Goal: Transaction & Acquisition: Book appointment/travel/reservation

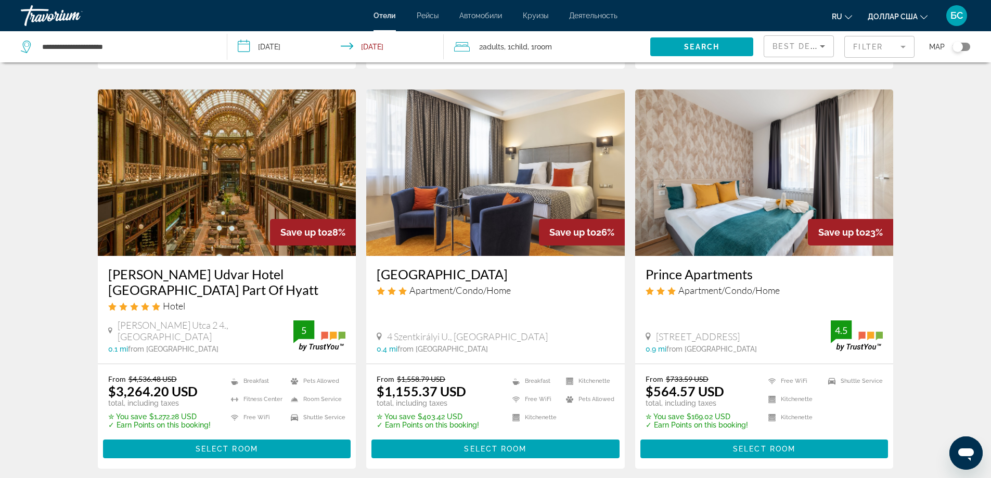
scroll to position [1093, 0]
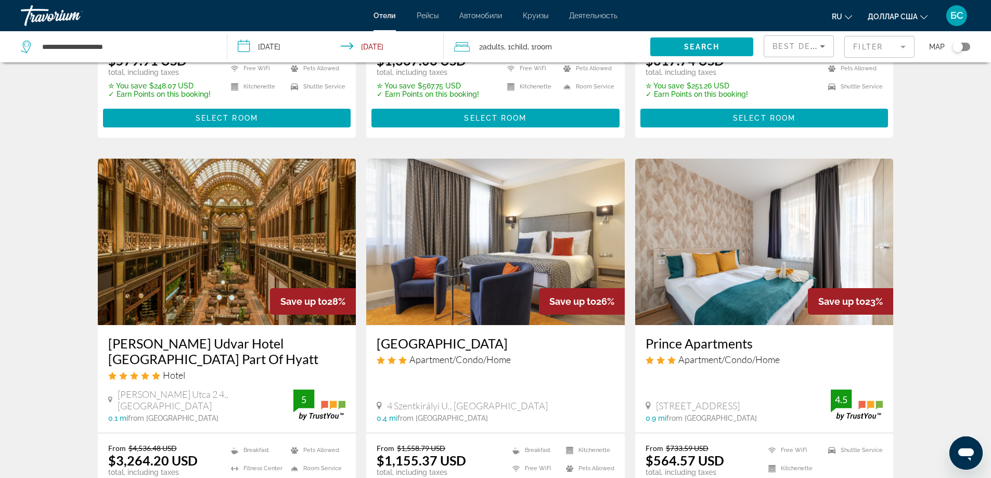
click at [894, 47] on mat-form-field "Filter" at bounding box center [879, 47] width 70 height 22
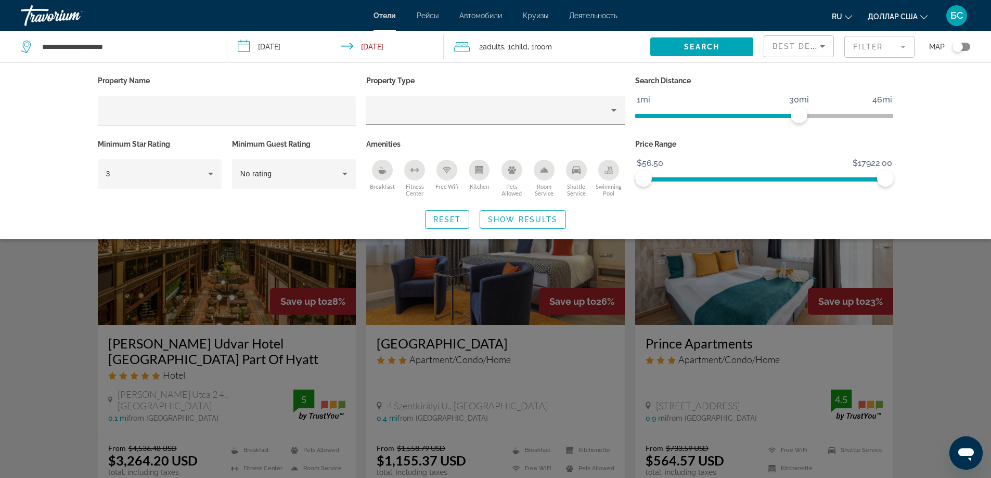
click at [892, 53] on mat-form-field "Filter" at bounding box center [879, 47] width 70 height 22
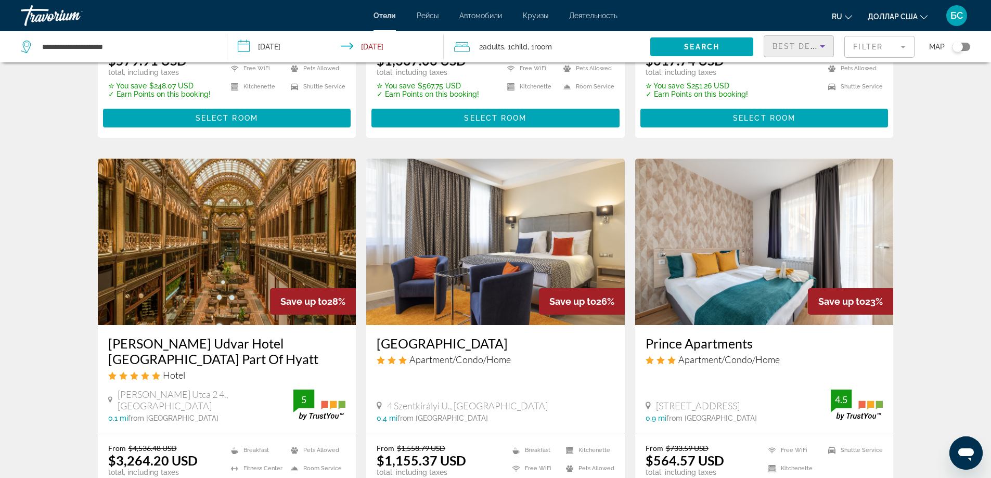
click at [824, 50] on icon "Sort by" at bounding box center [822, 46] width 12 height 12
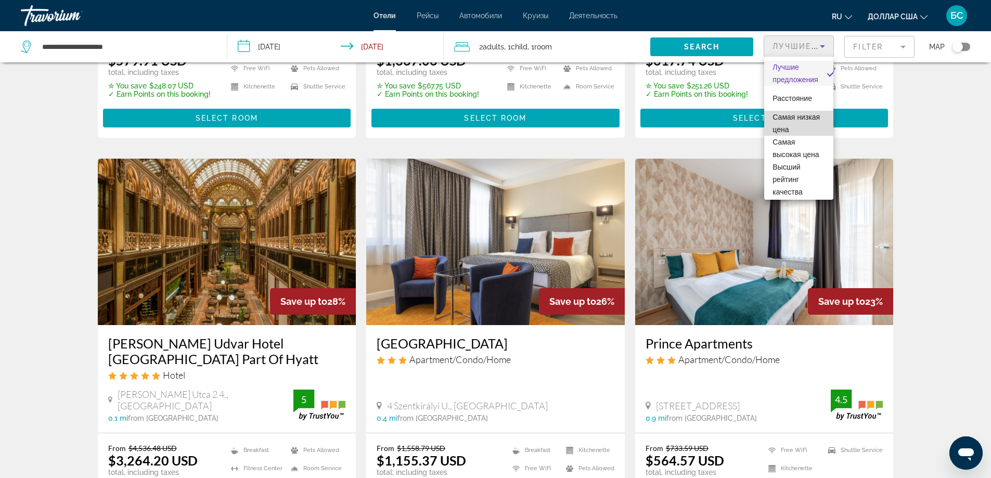
click at [804, 131] on font "Самая низкая цена" at bounding box center [796, 123] width 47 height 21
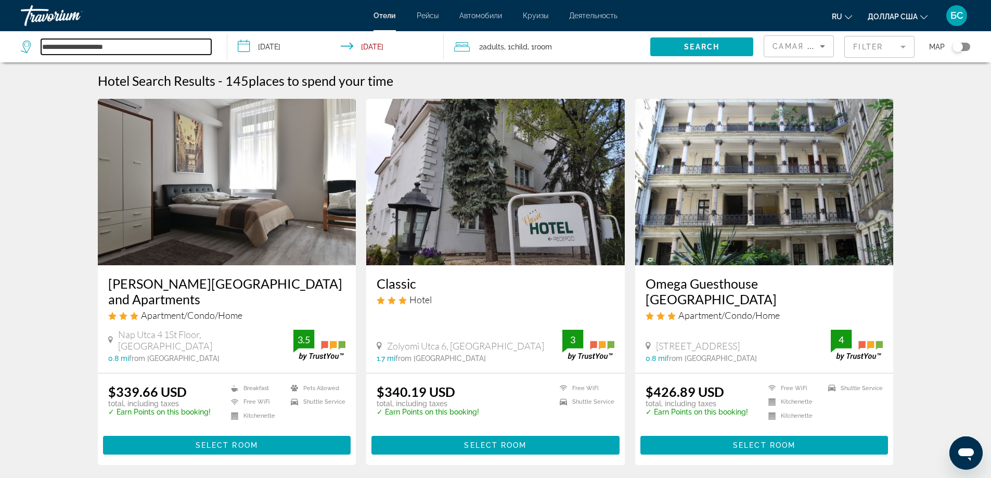
click at [104, 47] on input "**********" at bounding box center [126, 47] width 170 height 16
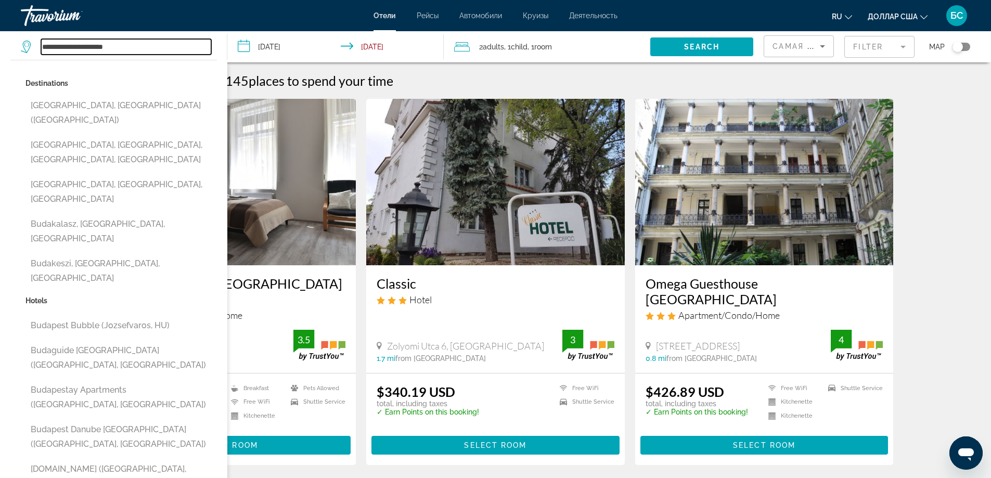
drag, startPoint x: 156, startPoint y: 48, endPoint x: 3, endPoint y: 51, distance: 153.5
click at [3, 51] on app-destination-search "**********" at bounding box center [113, 46] width 227 height 31
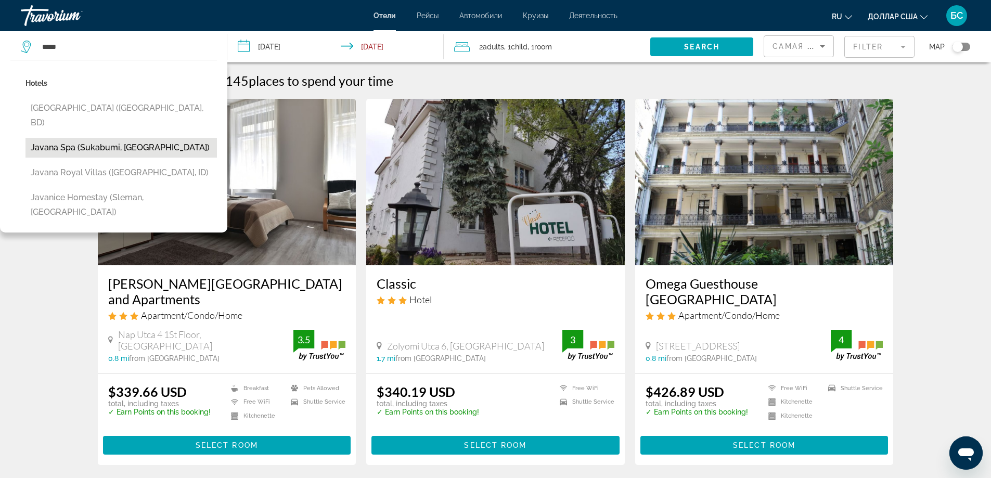
click at [66, 138] on button "Javana Spa (Sukabumi, ID)" at bounding box center [120, 148] width 191 height 20
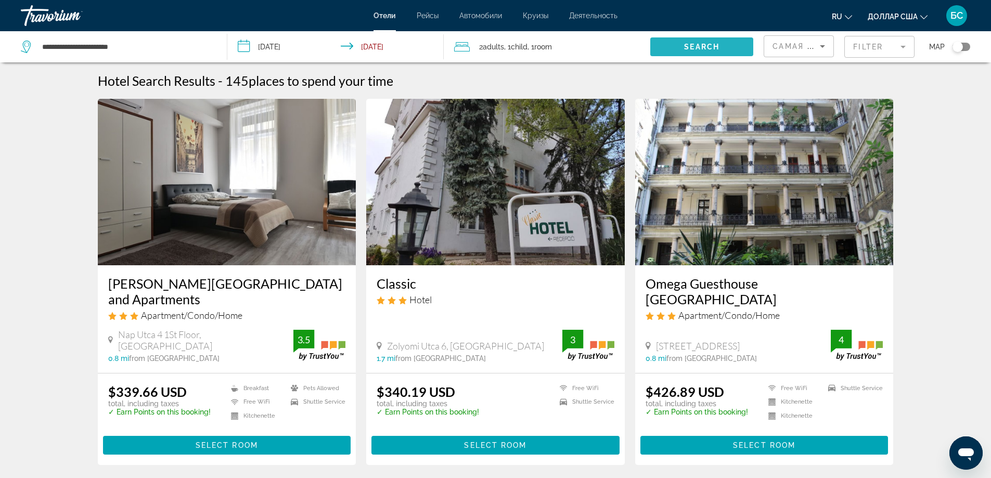
click at [716, 44] on span "Search" at bounding box center [701, 47] width 35 height 8
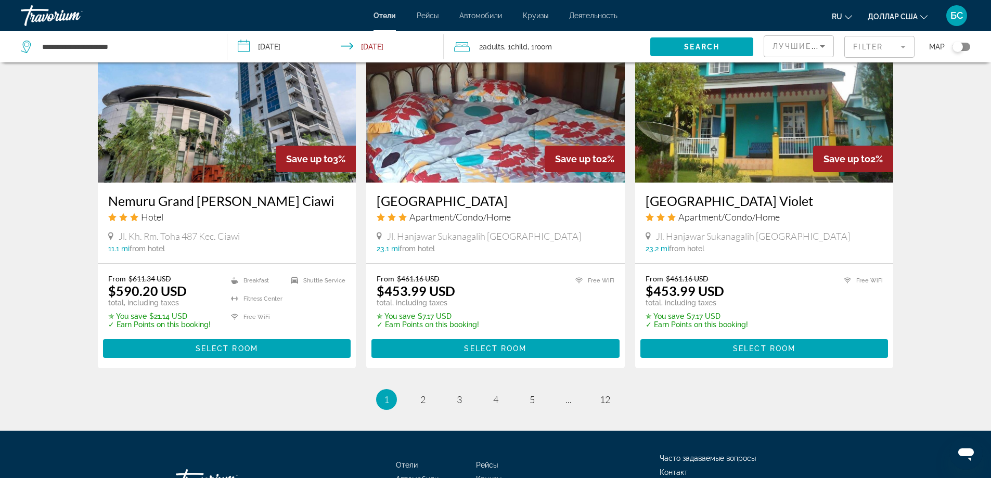
scroll to position [1353, 0]
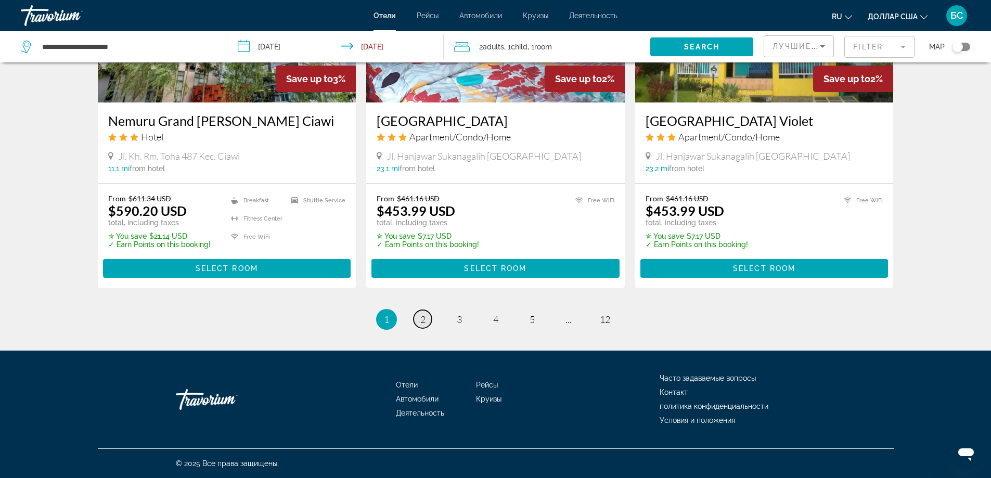
click at [426, 328] on link "page 2" at bounding box center [423, 319] width 18 height 18
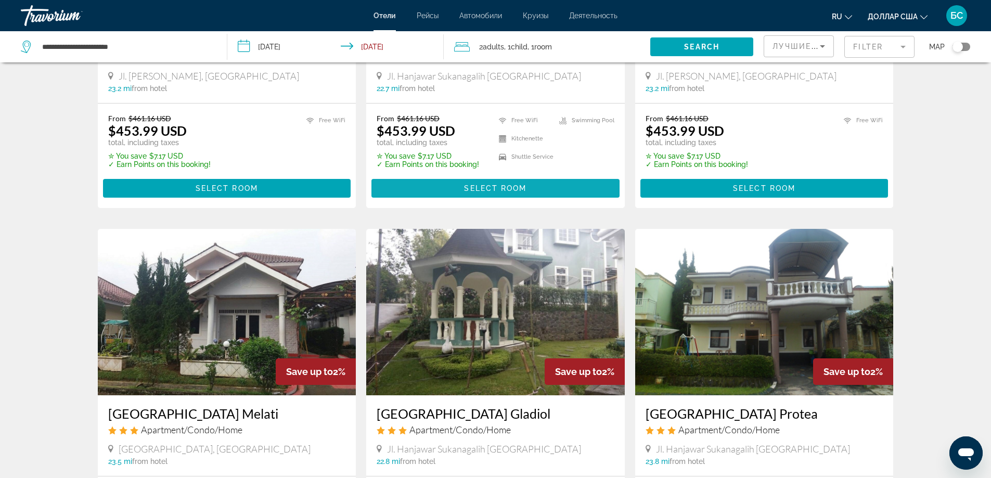
scroll to position [312, 0]
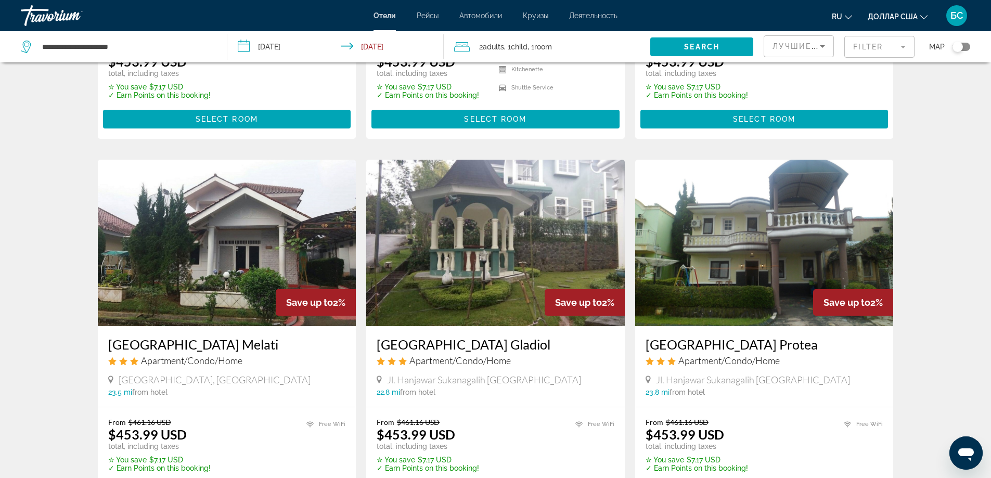
click at [905, 53] on mat-form-field "Filter" at bounding box center [879, 47] width 70 height 22
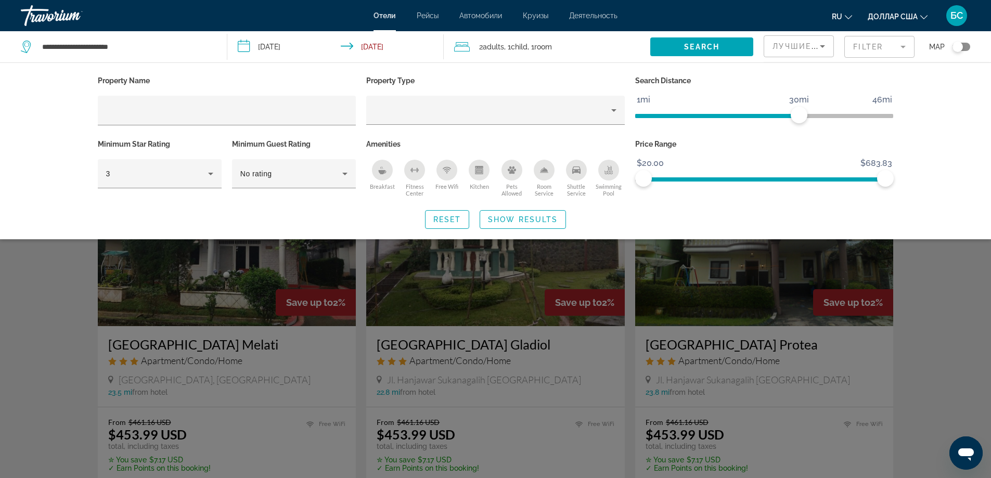
click at [904, 48] on mat-form-field "Filter" at bounding box center [879, 47] width 70 height 22
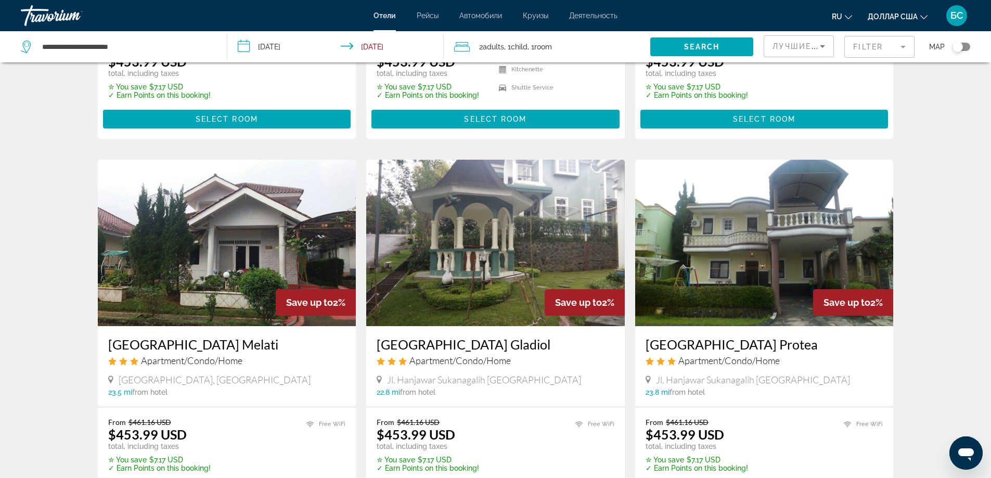
click at [904, 48] on mat-form-field "Filter" at bounding box center [879, 47] width 70 height 22
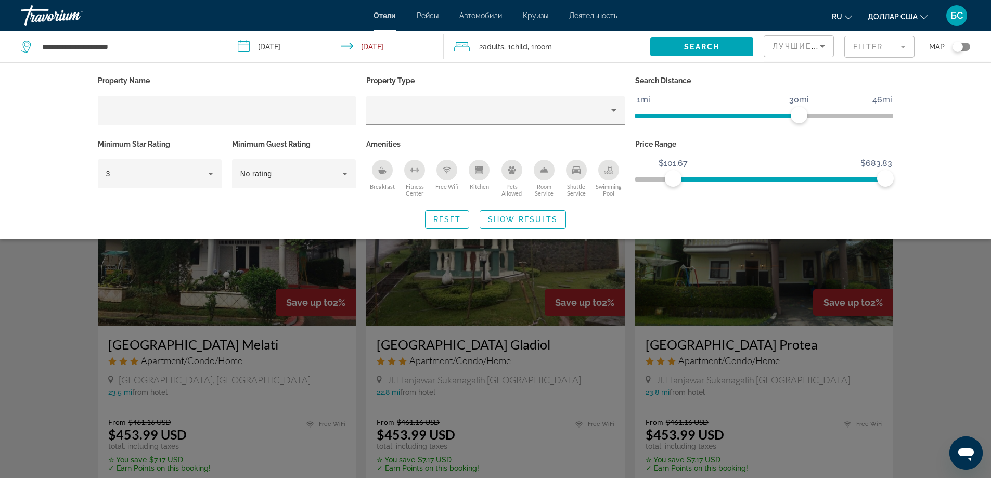
click at [673, 179] on span "ngx-slider" at bounding box center [779, 179] width 212 height 4
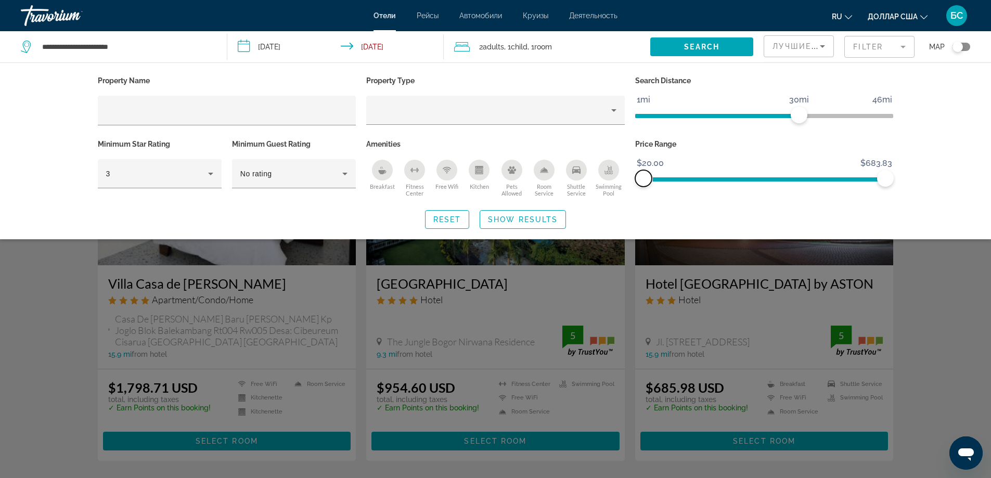
drag, startPoint x: 673, startPoint y: 179, endPoint x: 619, endPoint y: 184, distance: 54.8
click at [614, 183] on div "Property Name Property Type Search Distance 1mi 46mi 30mi Minimum Star Rating 3…" at bounding box center [496, 136] width 806 height 126
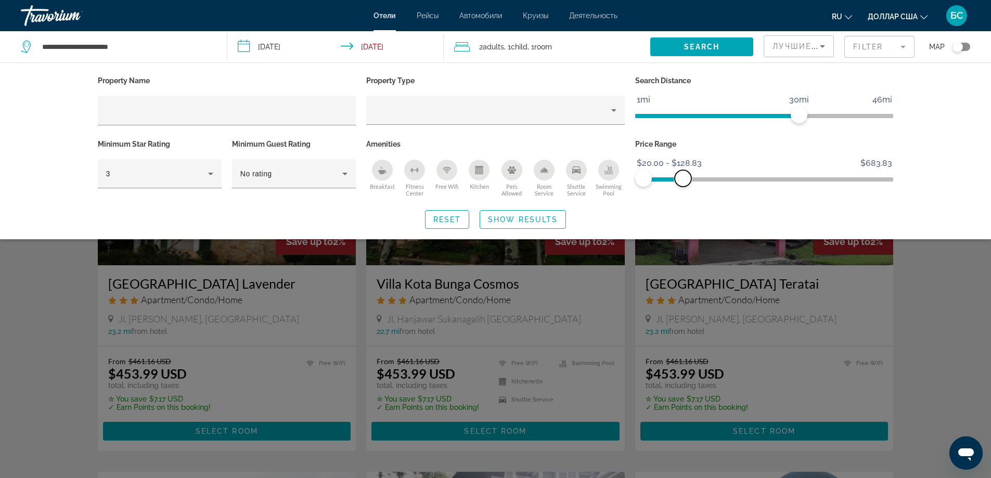
drag, startPoint x: 885, startPoint y: 180, endPoint x: 683, endPoint y: 185, distance: 202.4
click at [683, 185] on span "ngx-slider-max" at bounding box center [683, 178] width 17 height 17
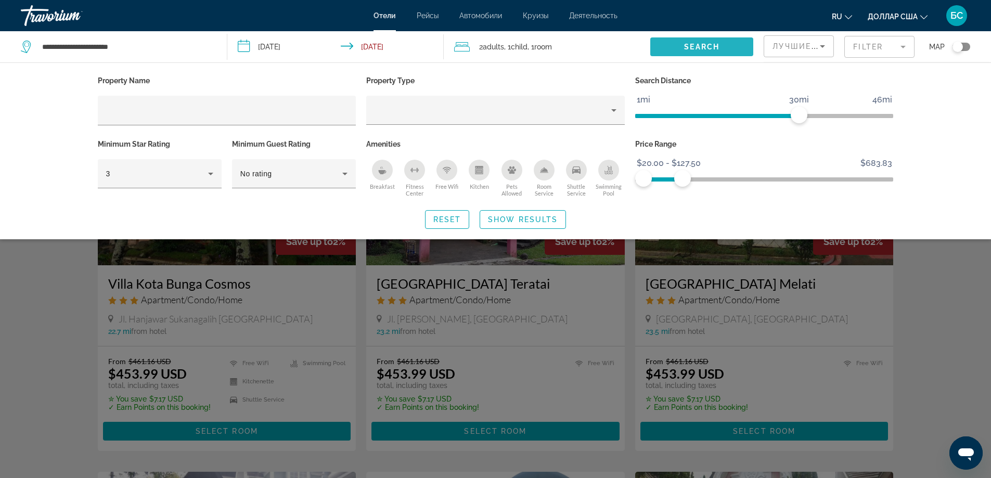
click at [730, 46] on span "Search widget" at bounding box center [701, 46] width 103 height 25
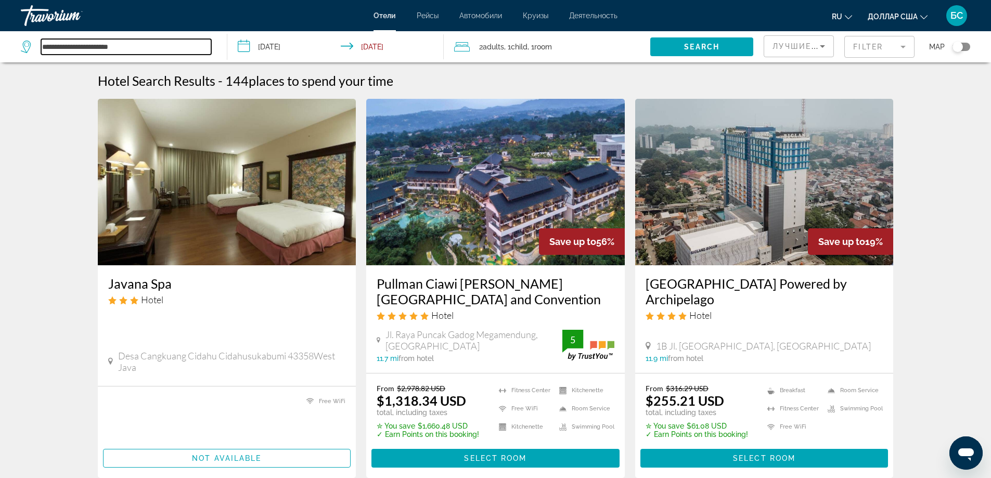
click at [177, 46] on input "**********" at bounding box center [126, 47] width 170 height 16
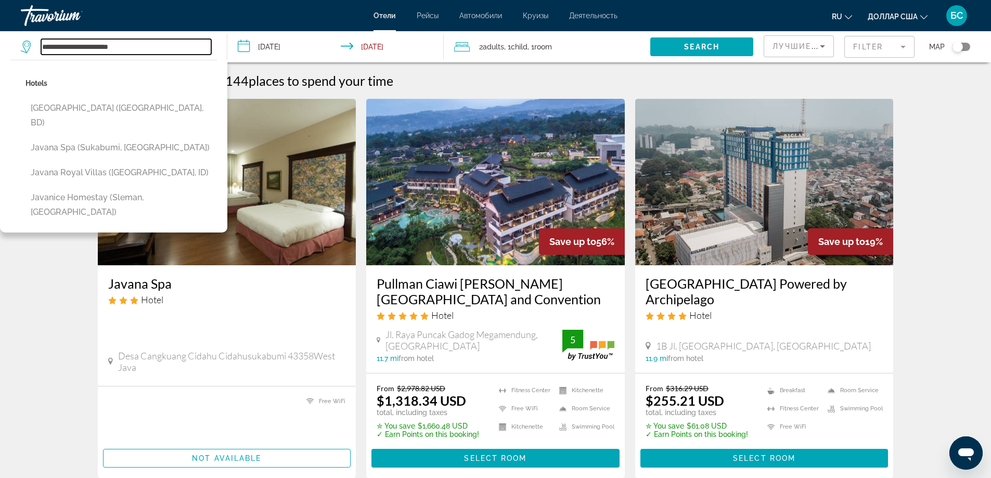
drag, startPoint x: 140, startPoint y: 48, endPoint x: 36, endPoint y: 46, distance: 104.1
click at [36, 46] on div "**********" at bounding box center [116, 47] width 190 height 16
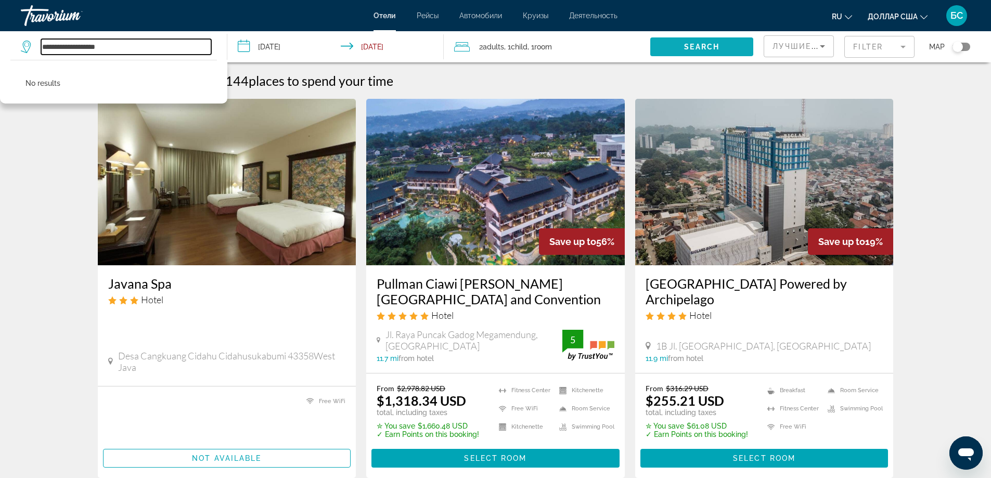
type input "**********"
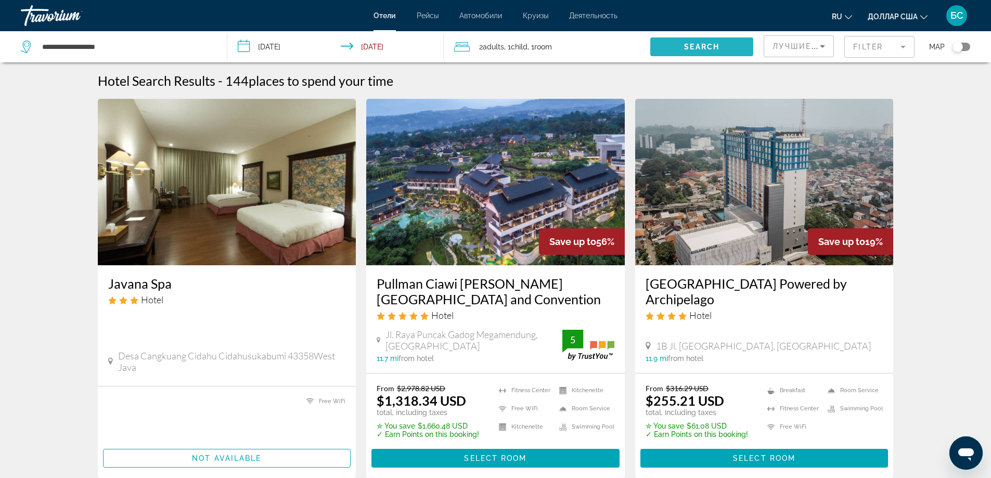
click at [709, 47] on span "Search" at bounding box center [701, 47] width 35 height 8
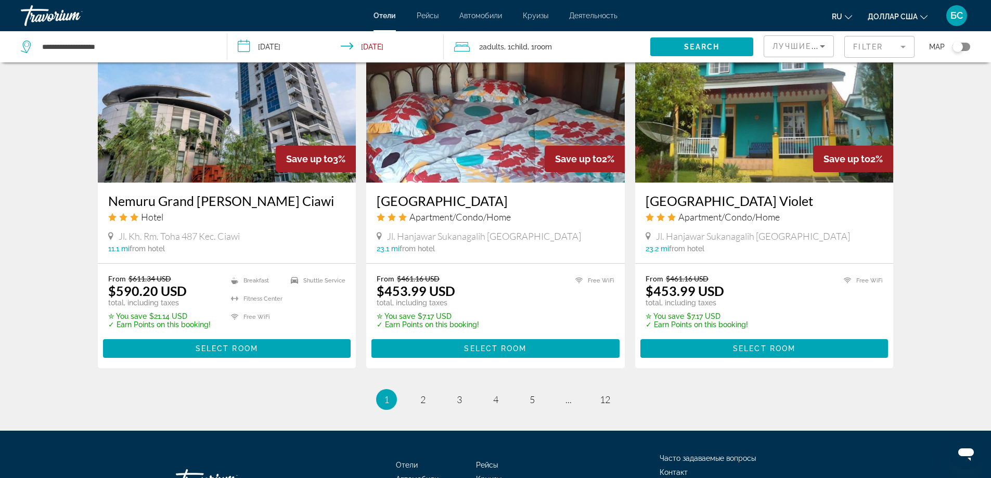
scroll to position [1353, 0]
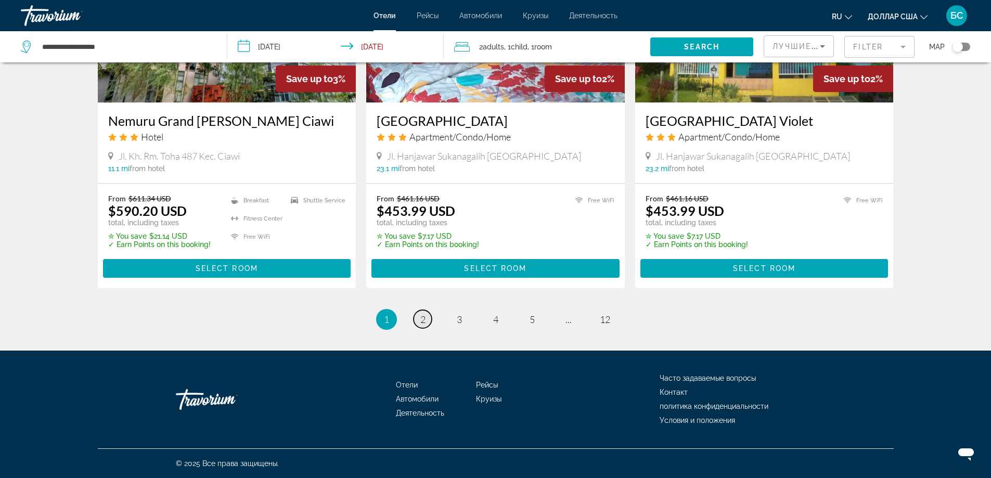
click at [425, 325] on span "2" at bounding box center [422, 319] width 5 height 11
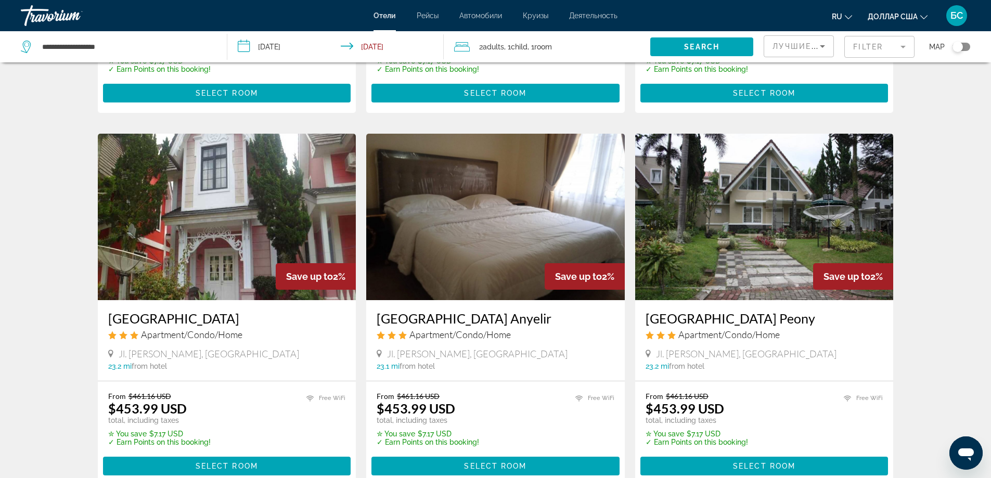
scroll to position [728, 0]
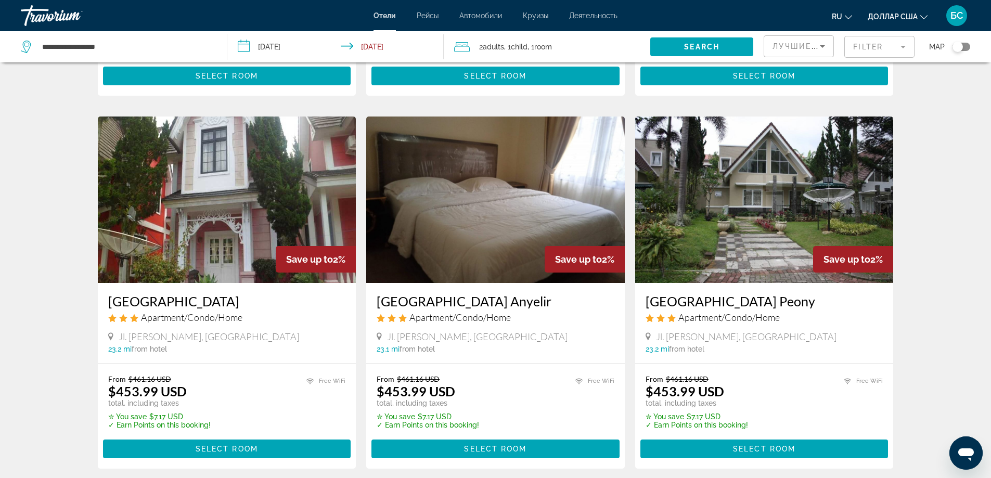
click at [278, 49] on input "**********" at bounding box center [337, 48] width 221 height 34
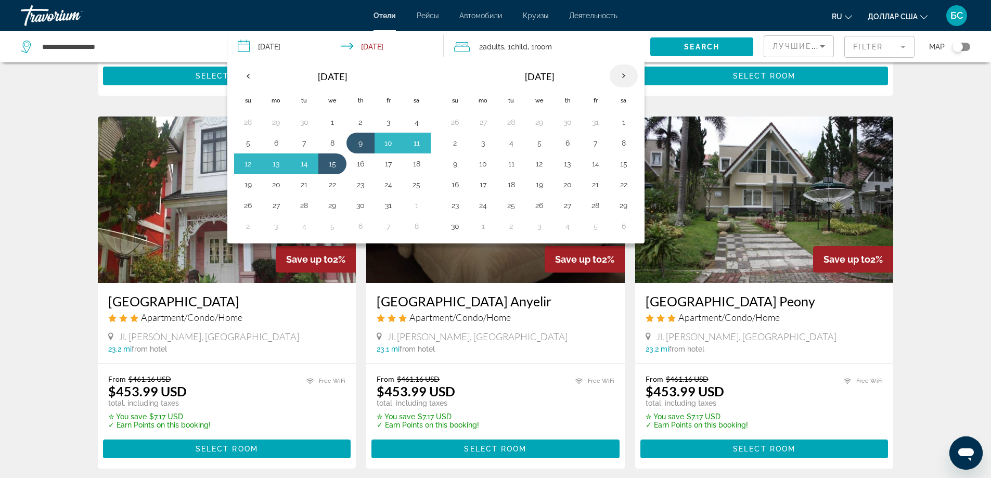
click at [625, 78] on th "Next month" at bounding box center [624, 76] width 28 height 23
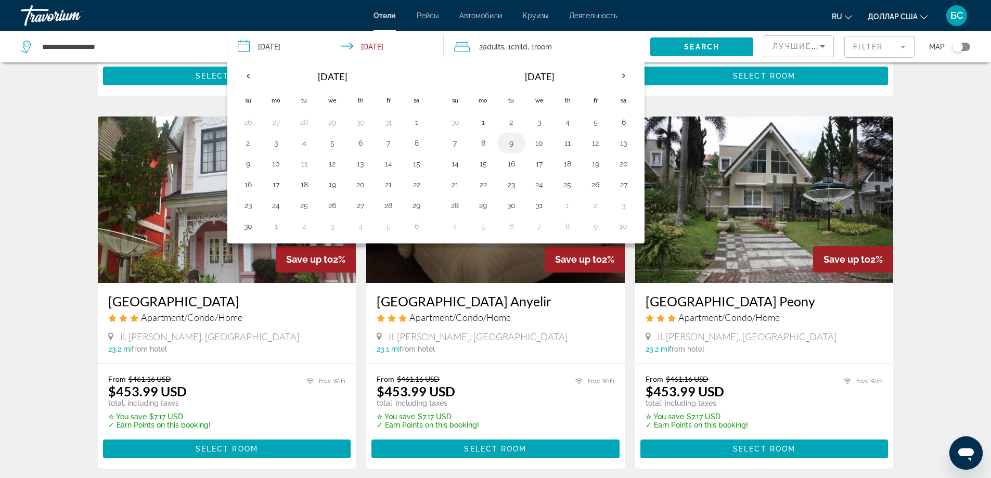
click at [515, 145] on button "9" at bounding box center [511, 143] width 17 height 15
click at [460, 170] on button "14" at bounding box center [455, 164] width 17 height 15
type input "**********"
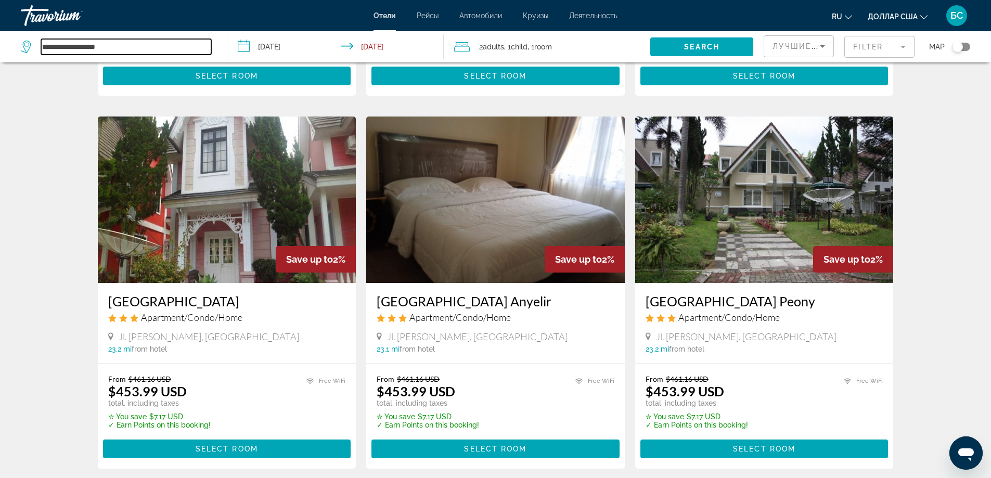
drag, startPoint x: 149, startPoint y: 45, endPoint x: 16, endPoint y: 38, distance: 133.4
click at [16, 38] on app-destination-search "**********" at bounding box center [113, 46] width 227 height 31
click at [49, 43] on input "Search widget" at bounding box center [126, 47] width 170 height 16
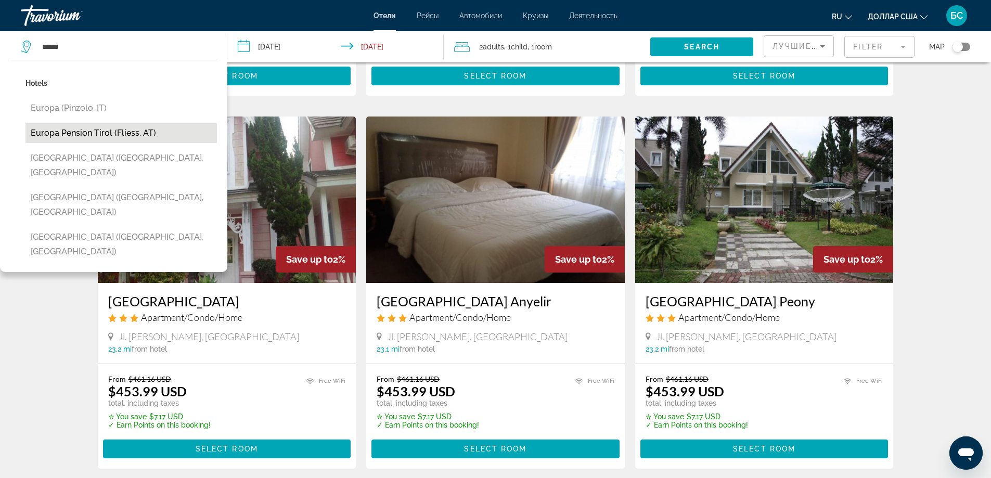
click at [66, 130] on button "Europa Pension Tirol (Fliess, AT)" at bounding box center [120, 133] width 191 height 20
type input "**********"
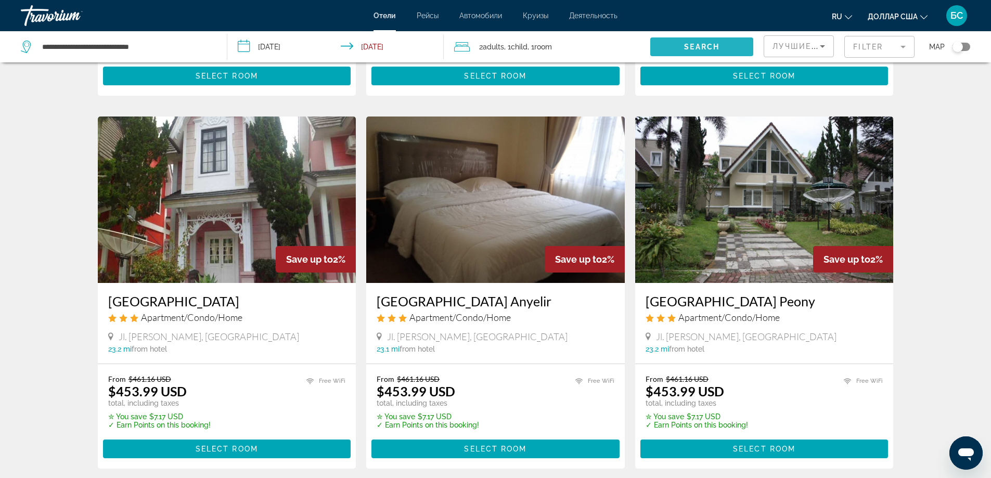
click at [702, 44] on span "Search" at bounding box center [701, 47] width 35 height 8
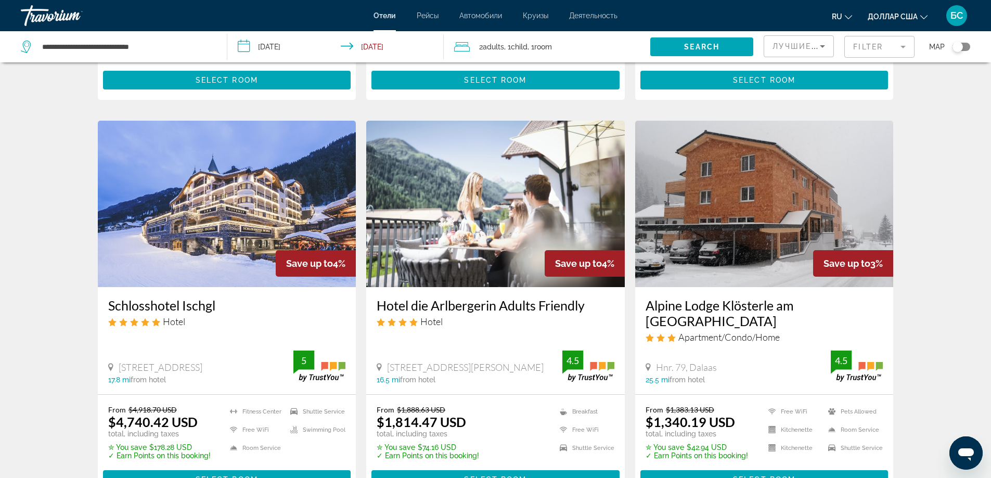
scroll to position [1093, 0]
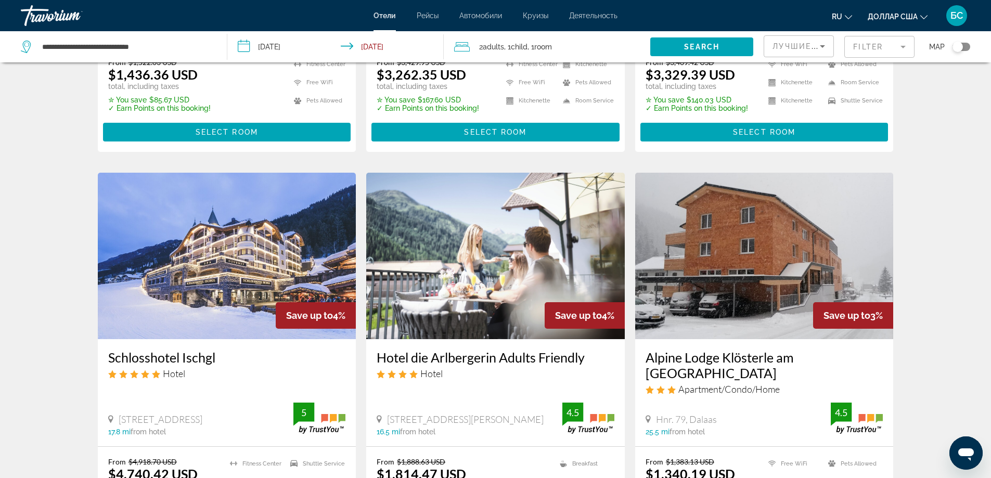
click at [830, 47] on div "Лучшие предложения" at bounding box center [798, 46] width 69 height 21
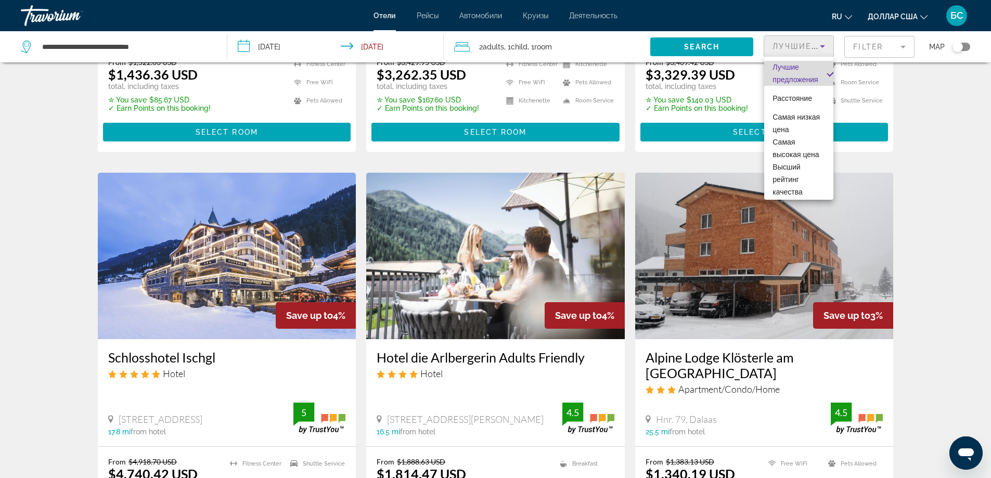
click at [814, 78] on font "Лучшие предложения" at bounding box center [795, 73] width 45 height 21
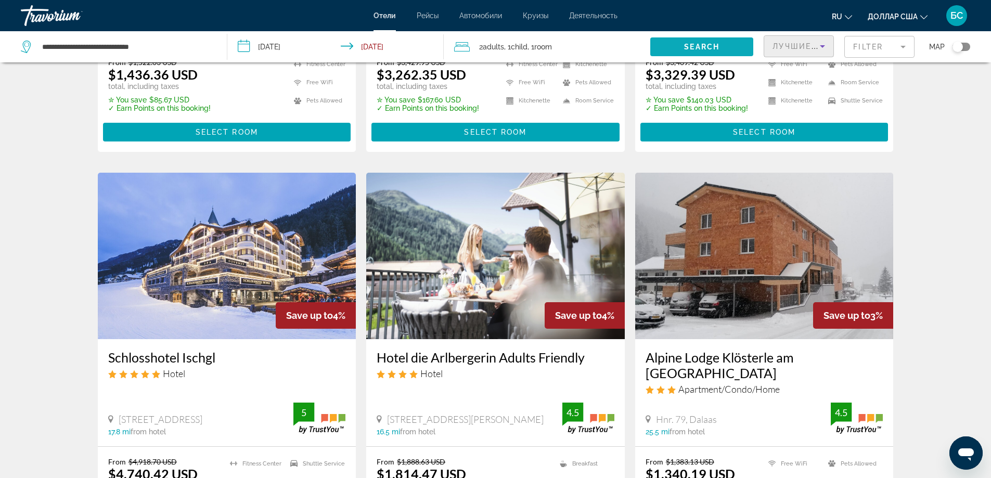
click at [722, 47] on span "Search widget" at bounding box center [701, 46] width 103 height 25
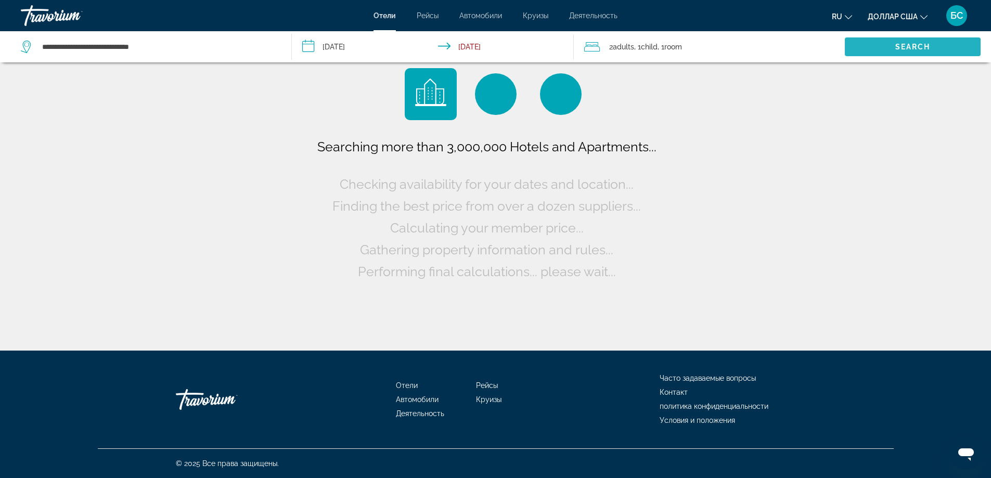
scroll to position [0, 0]
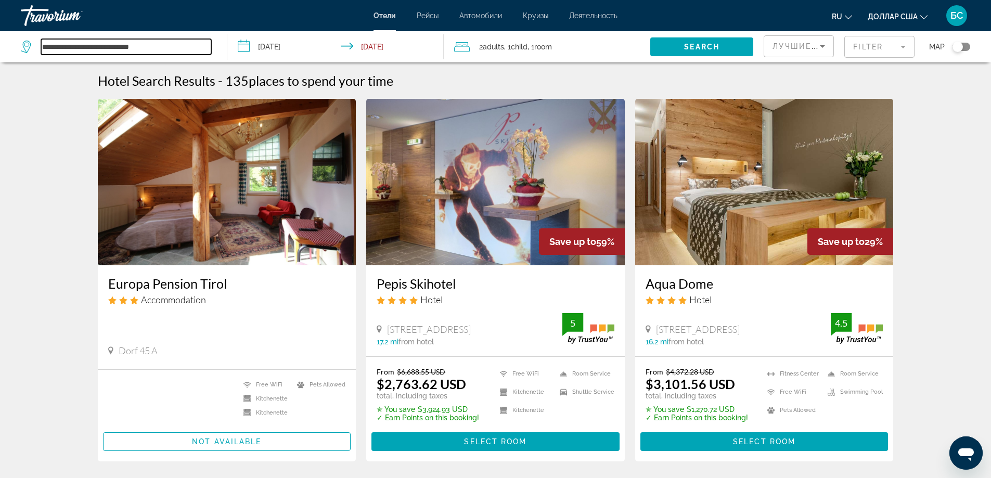
drag, startPoint x: 173, startPoint y: 47, endPoint x: 0, endPoint y: 50, distance: 172.8
click at [0, 50] on app-destination-search "**********" at bounding box center [113, 46] width 227 height 31
click at [688, 49] on span "Search" at bounding box center [701, 47] width 35 height 8
click at [905, 48] on mat-form-field "Filter" at bounding box center [879, 47] width 70 height 22
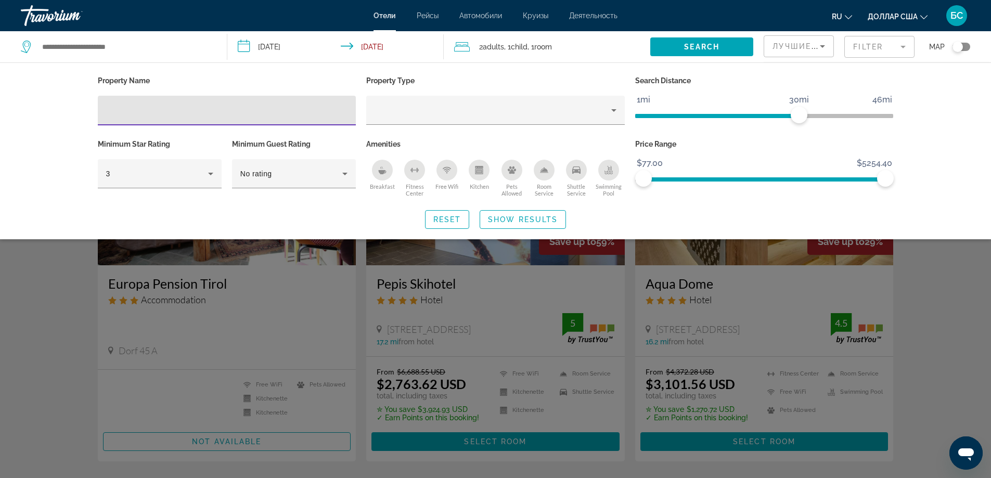
click at [828, 49] on icon "Sort by" at bounding box center [822, 46] width 12 height 12
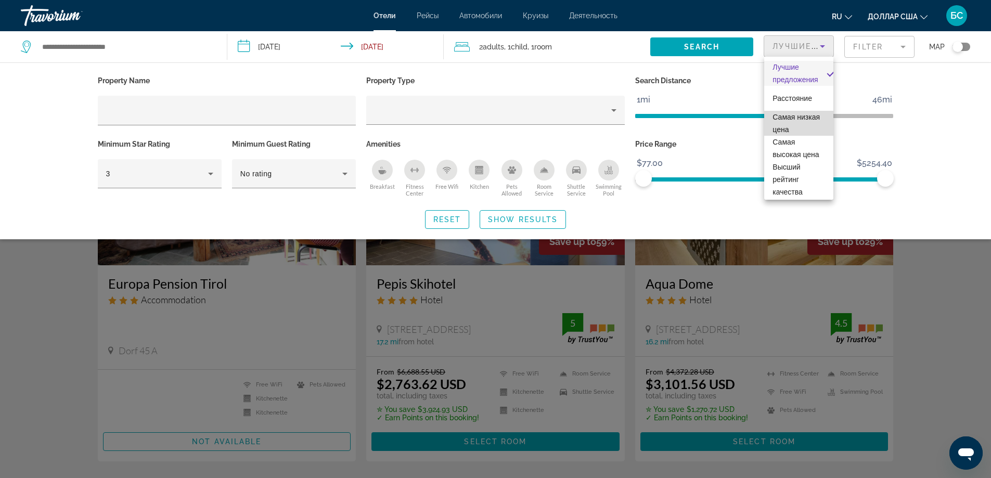
click at [803, 133] on font "Самая низкая цена" at bounding box center [796, 123] width 47 height 21
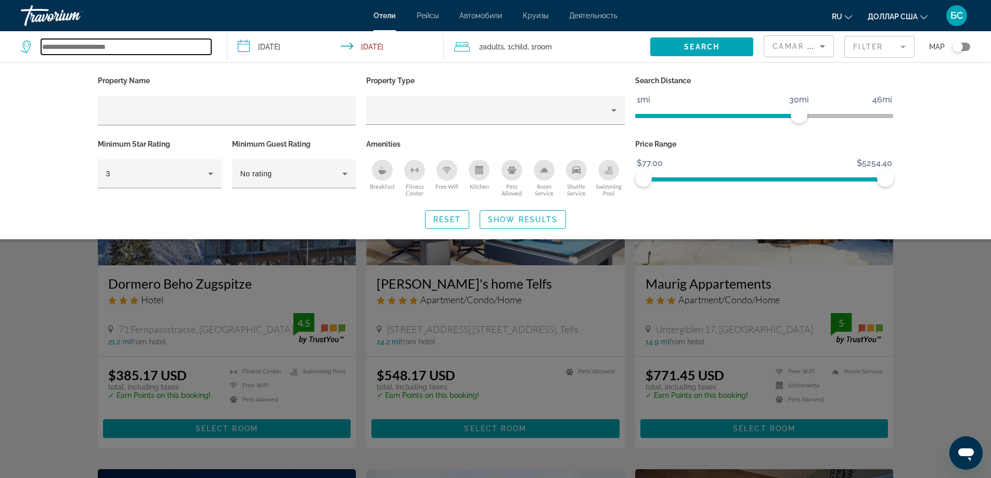
click at [91, 48] on input "Search widget" at bounding box center [126, 47] width 170 height 16
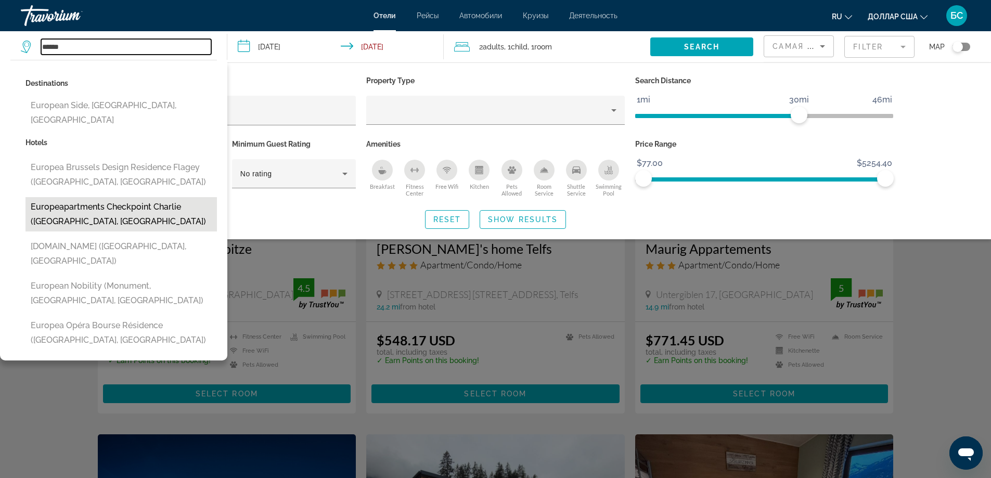
scroll to position [69, 0]
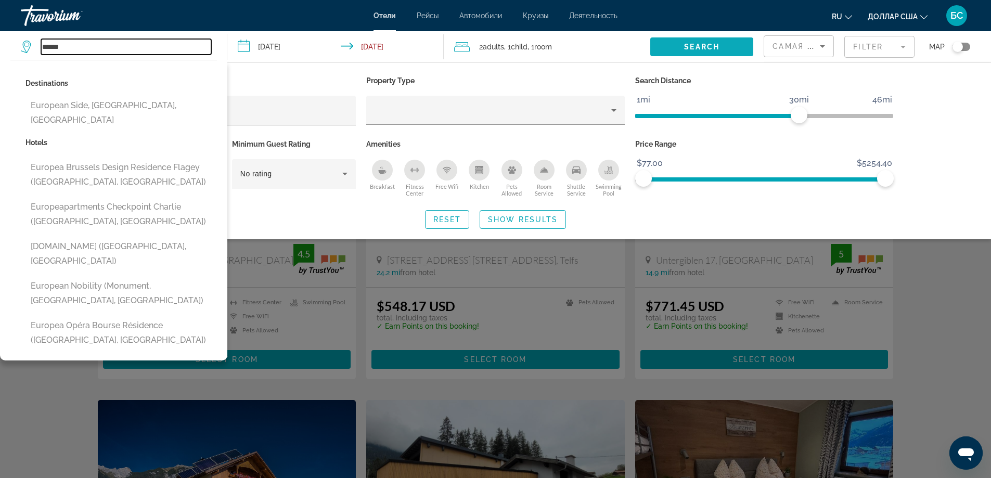
type input "******"
click at [717, 44] on span "Search" at bounding box center [701, 47] width 35 height 8
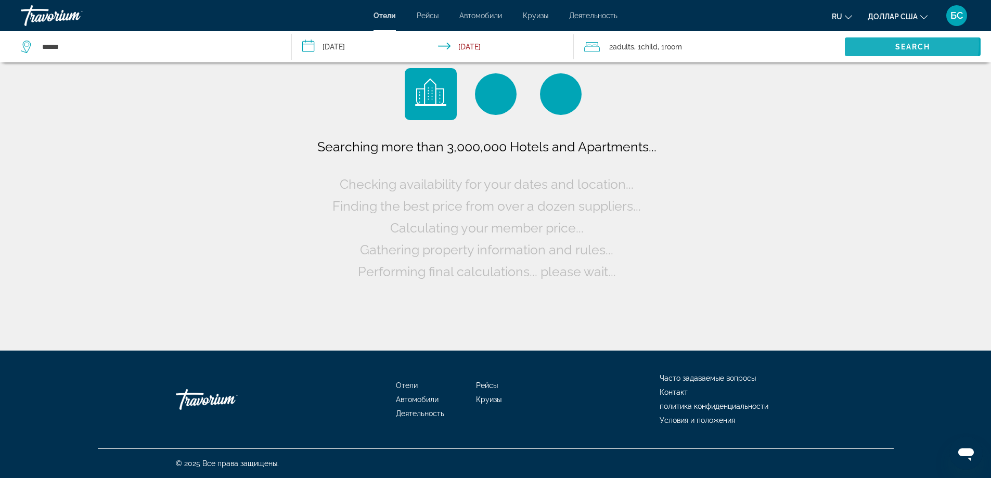
scroll to position [0, 0]
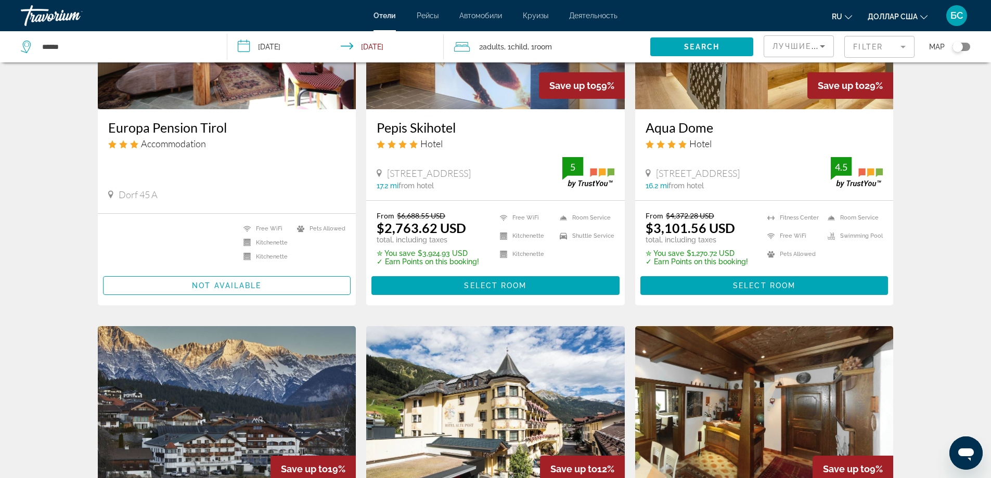
scroll to position [243, 0]
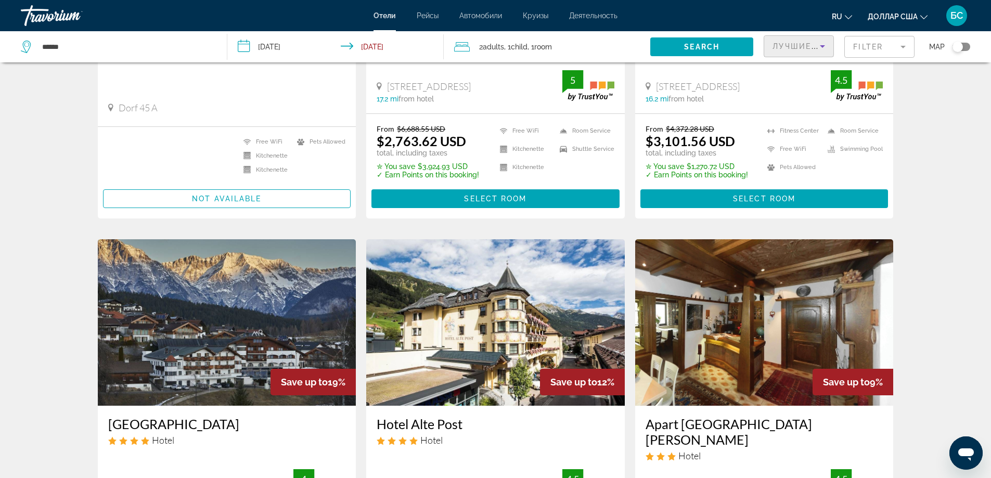
click at [820, 44] on icon "Sort by" at bounding box center [822, 46] width 12 height 12
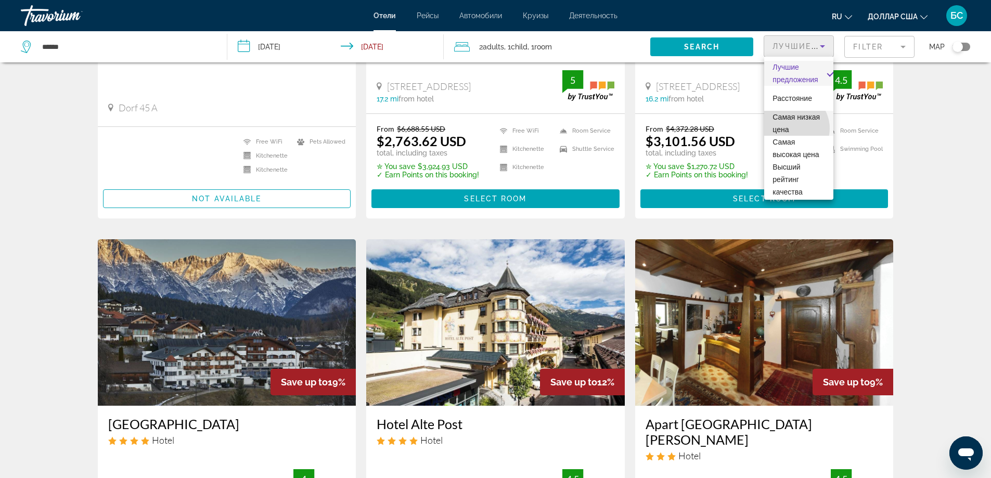
click at [791, 129] on font "Самая низкая цена" at bounding box center [796, 123] width 47 height 21
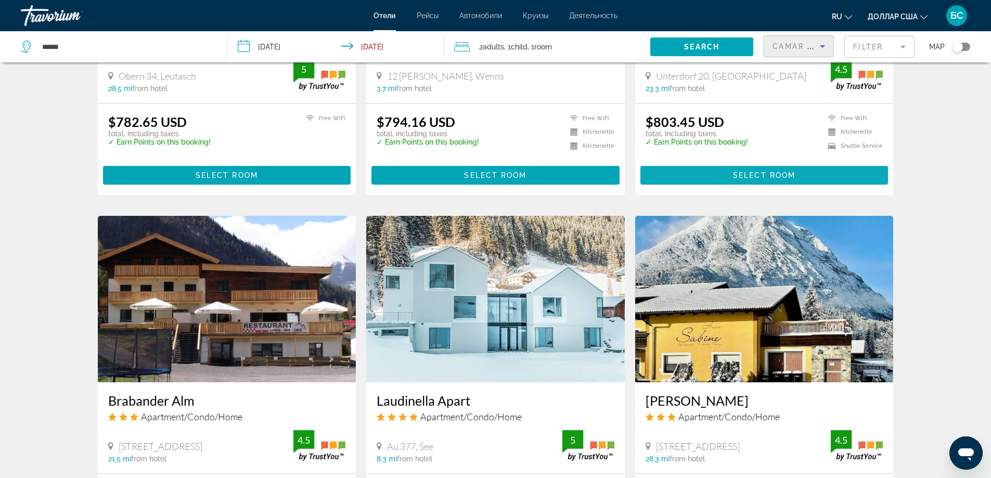
scroll to position [711, 0]
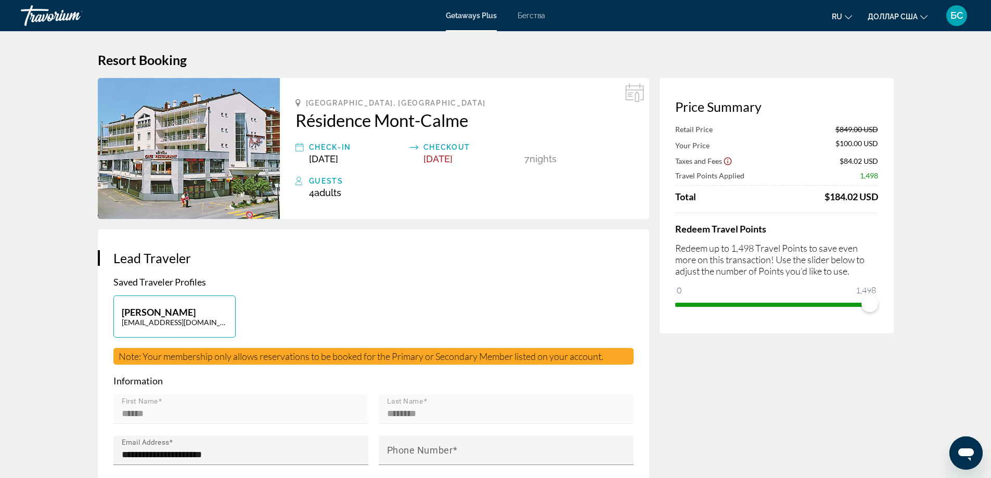
click at [538, 22] on div "Getaways Plus Бегства ru English Español Français Italiano Português русский до…" at bounding box center [495, 15] width 991 height 27
click at [537, 17] on font "Бегства" at bounding box center [532, 15] width 28 height 8
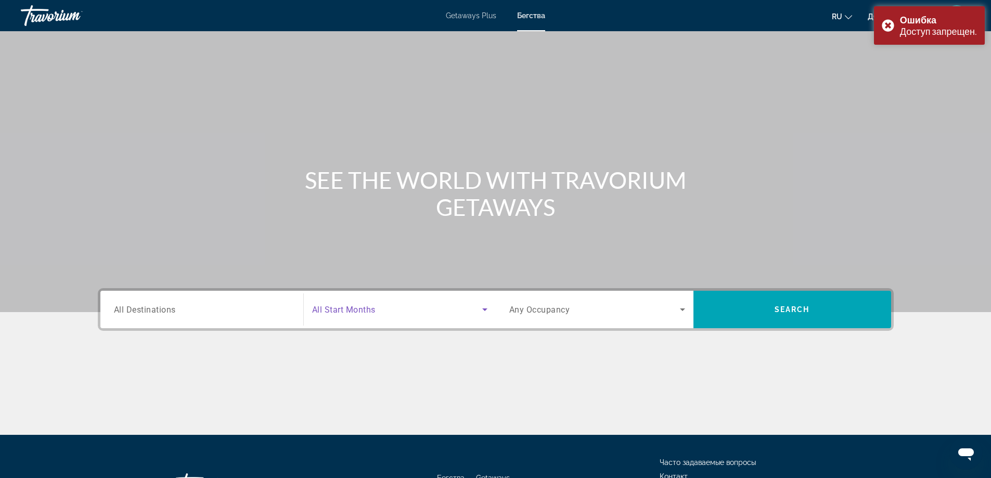
click at [483, 314] on icon "Search widget" at bounding box center [485, 309] width 12 height 12
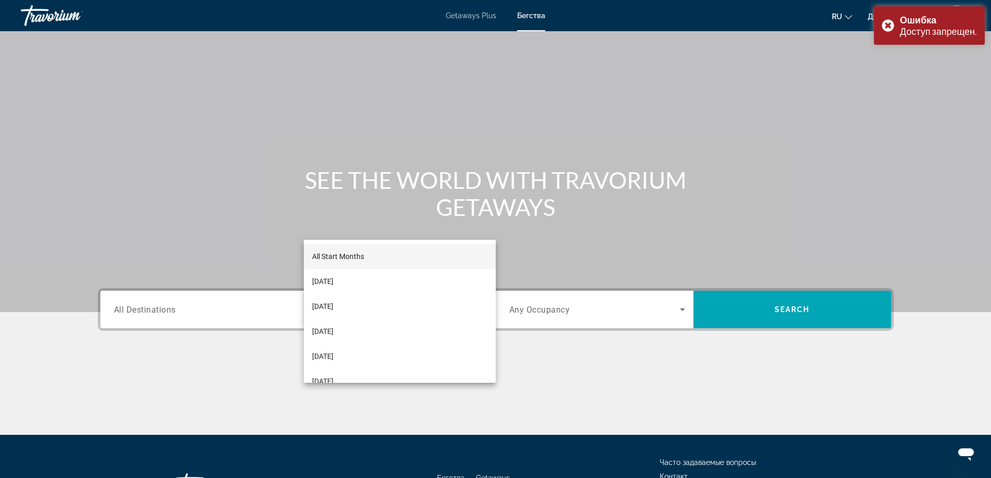
scroll to position [84, 0]
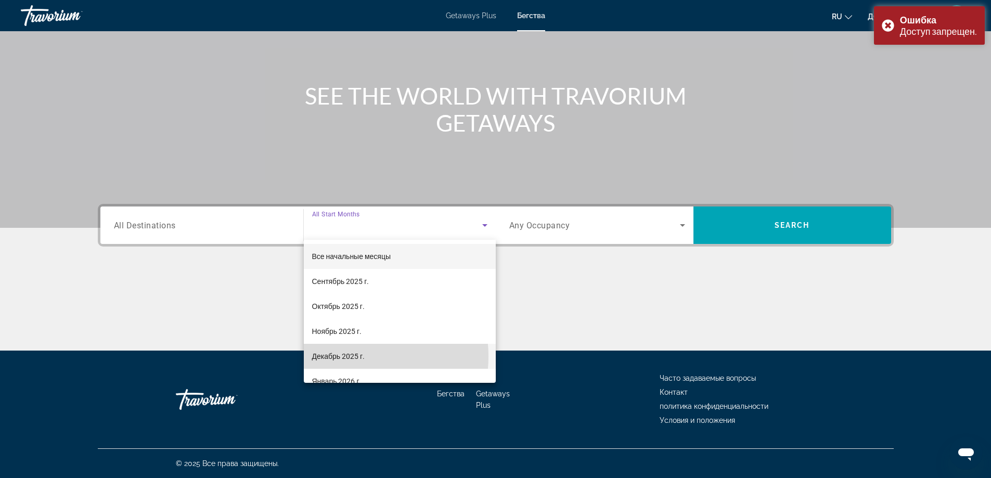
click at [357, 356] on font "Декабрь 2025 г." at bounding box center [338, 356] width 53 height 8
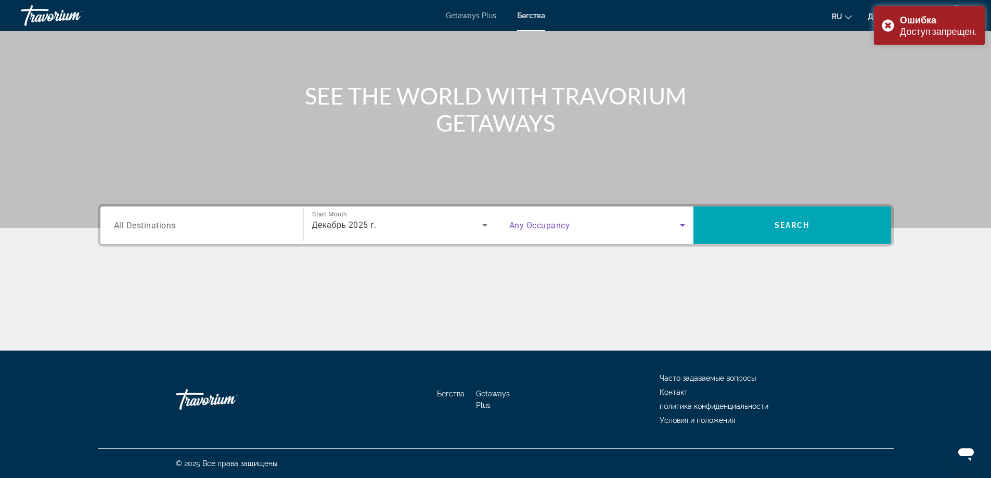
click at [680, 230] on icon "Search widget" at bounding box center [682, 225] width 12 height 12
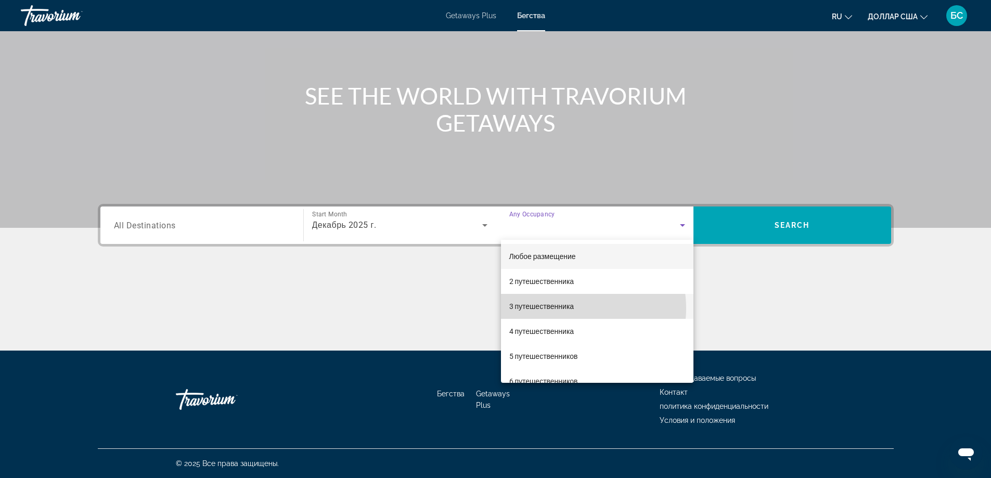
click at [568, 309] on font "3 путешественника" at bounding box center [541, 306] width 65 height 8
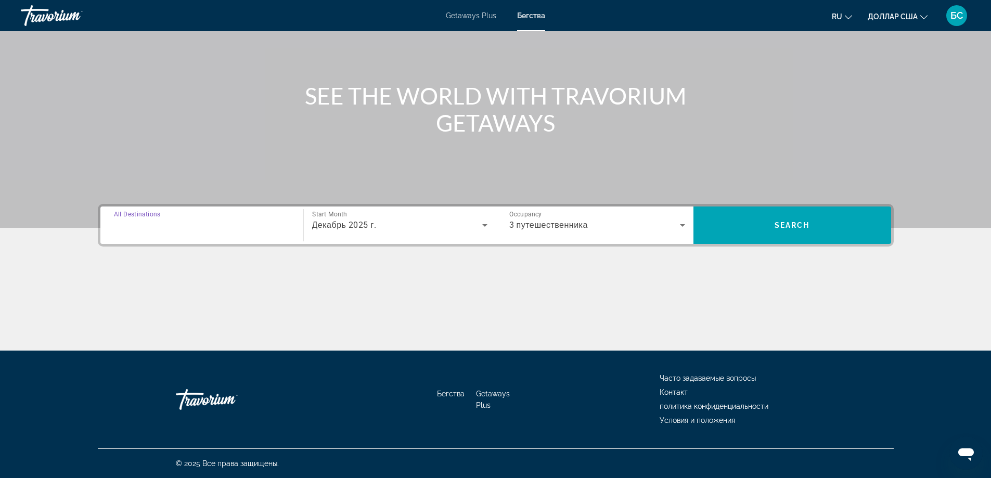
click at [248, 224] on input "Destination All Destinations" at bounding box center [202, 226] width 176 height 12
click at [161, 226] on input "Destination All Destinations" at bounding box center [202, 226] width 176 height 12
click at [236, 230] on input "Destination All Destinations" at bounding box center [202, 226] width 176 height 12
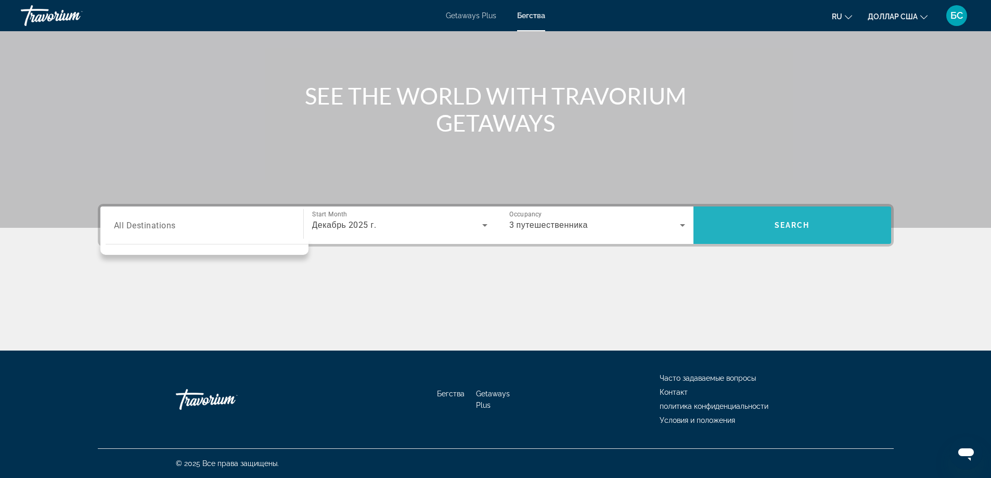
click at [773, 230] on span "Search widget" at bounding box center [792, 225] width 198 height 25
